Goal: Task Accomplishment & Management: Use online tool/utility

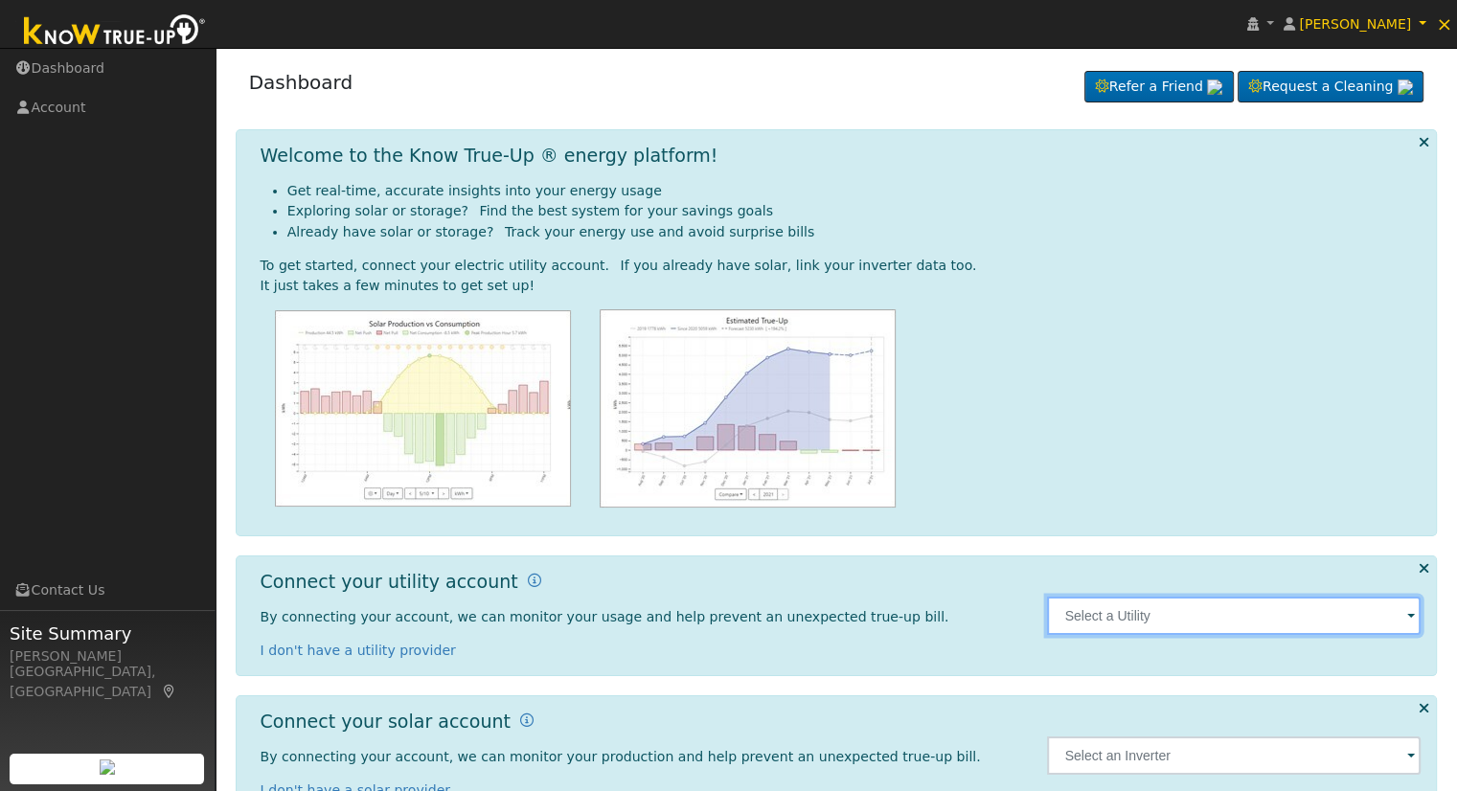
click at [1142, 618] on input "text" at bounding box center [1234, 616] width 374 height 38
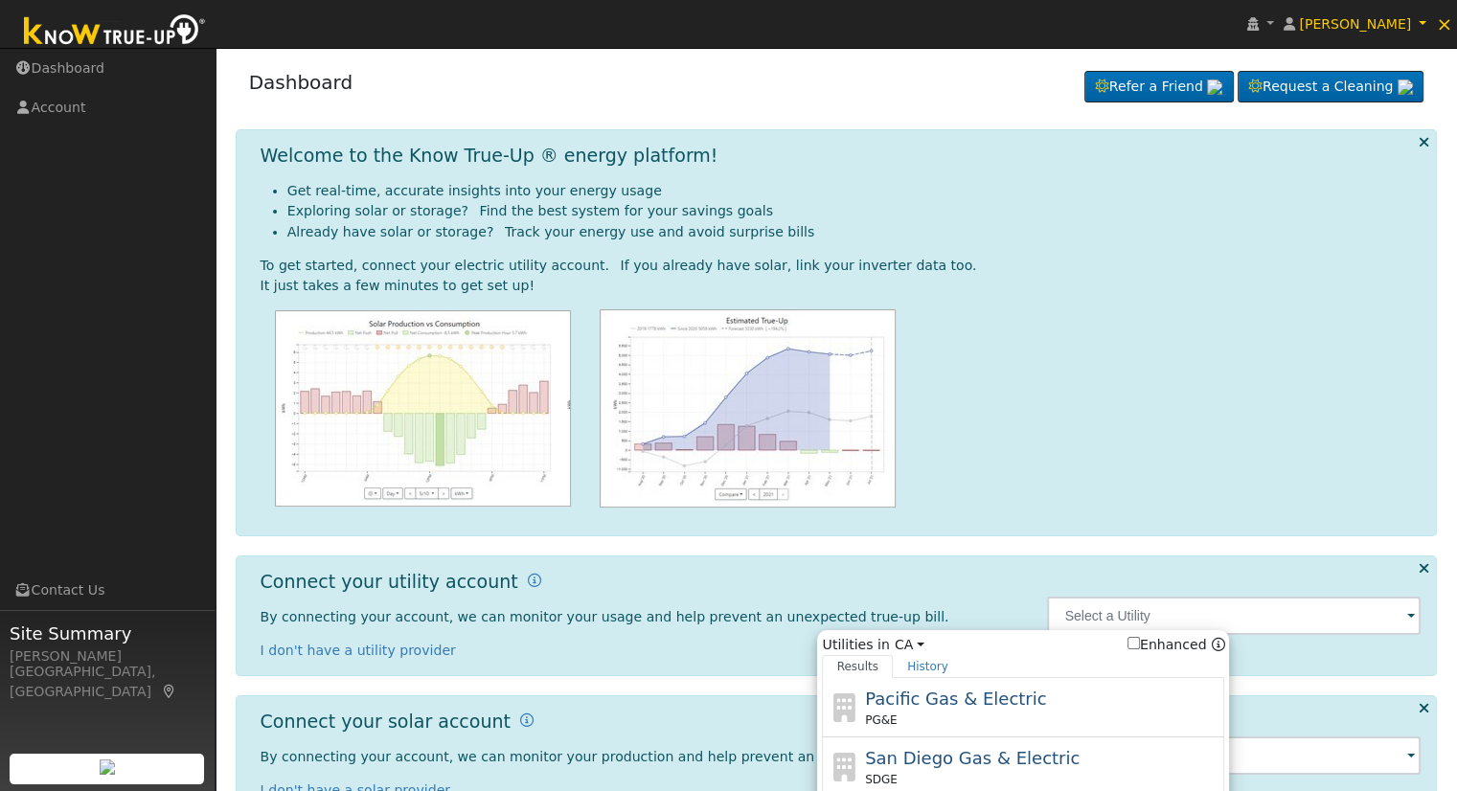
click at [1050, 702] on div "Pacific Gas & Electric PG&E" at bounding box center [1042, 707] width 355 height 43
type input "PG&E"
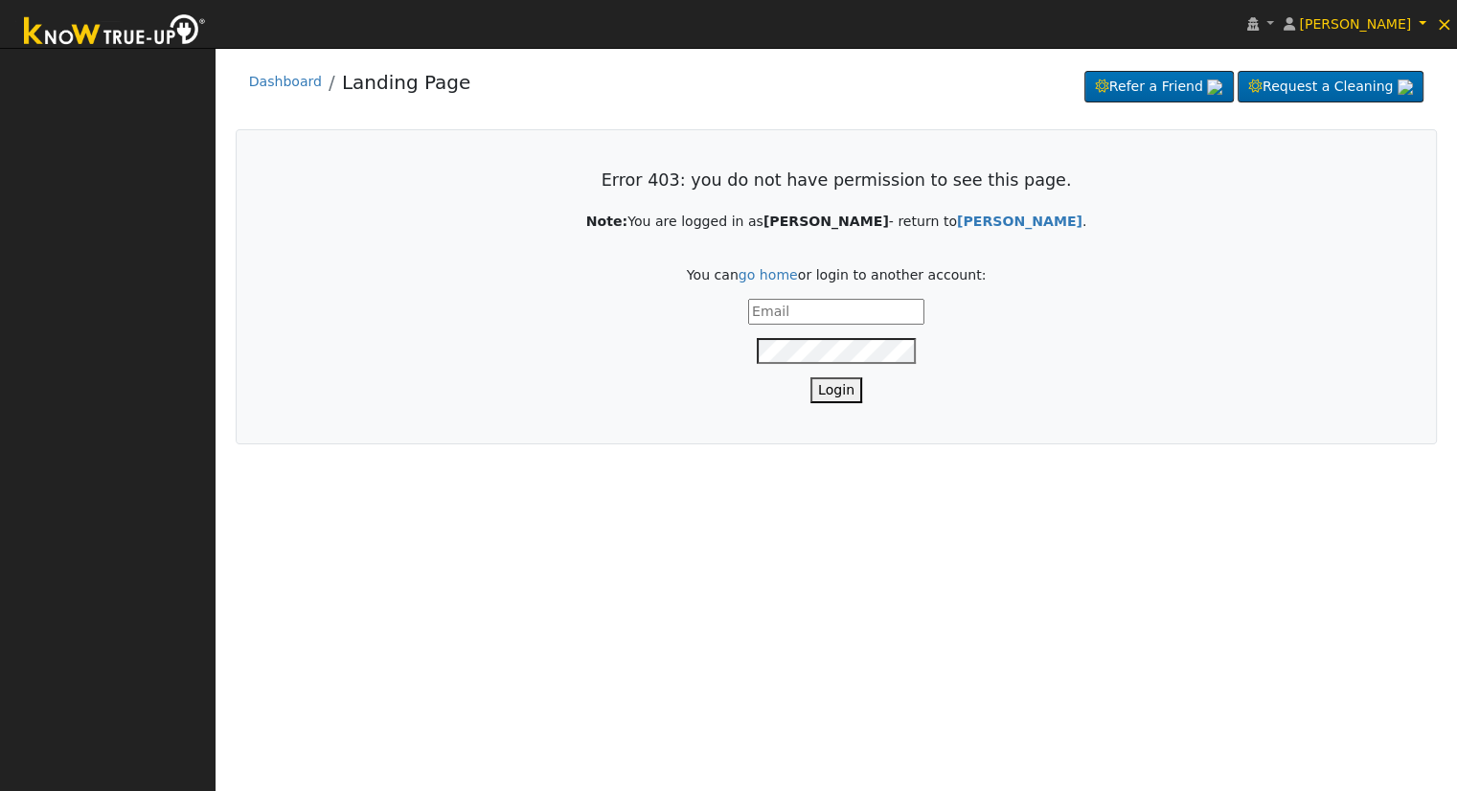
click at [812, 311] on input "text" at bounding box center [836, 312] width 176 height 26
type input "ericc@solarnegotiators.com"
click at [831, 395] on button "Login" at bounding box center [836, 390] width 52 height 26
